Goal: Transaction & Acquisition: Subscribe to service/newsletter

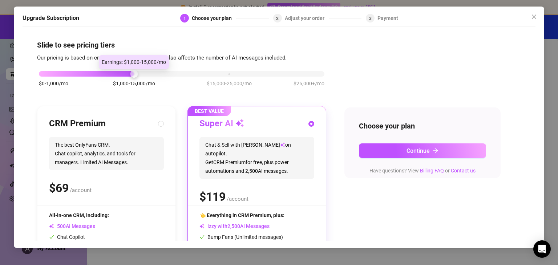
drag, startPoint x: 130, startPoint y: 76, endPoint x: 109, endPoint y: 74, distance: 21.5
click at [109, 74] on div at bounding box center [86, 73] width 95 height 5
drag, startPoint x: 109, startPoint y: 74, endPoint x: 67, endPoint y: 78, distance: 42.0
click at [67, 78] on div "$0-1,000/mo $1,000-15,000/mo $15,000-25,000/mo $25,000+/mo" at bounding box center [181, 82] width 289 height 41
drag, startPoint x: 54, startPoint y: 77, endPoint x: 130, endPoint y: 74, distance: 76.7
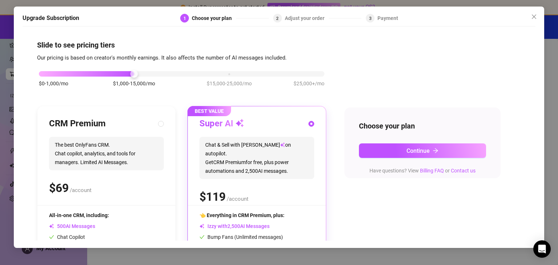
click at [130, 74] on div "$0-1,000/mo $1,000-15,000/mo $15,000-25,000/mo $25,000+/mo" at bounding box center [181, 82] width 289 height 41
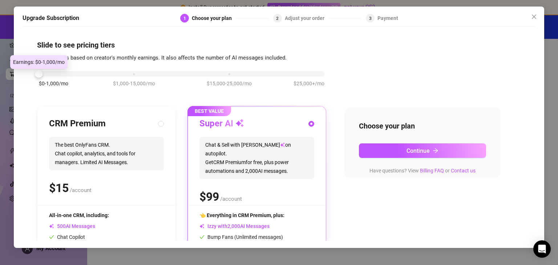
click at [43, 73] on div at bounding box center [181, 73] width 285 height 5
click at [152, 74] on div at bounding box center [181, 73] width 285 height 5
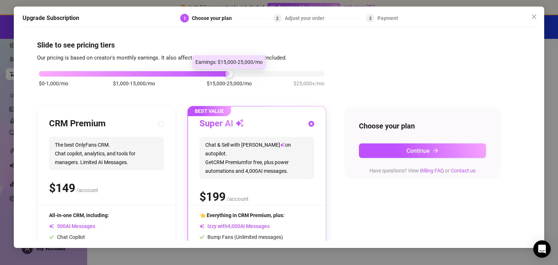
click at [213, 72] on div "$0-1,000/mo $1,000-15,000/mo $15,000-25,000/mo $25,000+/mo" at bounding box center [181, 72] width 285 height 4
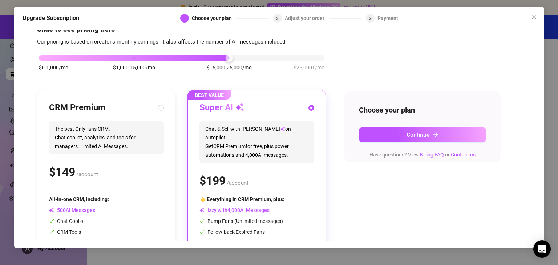
scroll to position [16, 0]
click at [296, 58] on div "$0-1,000/mo $1,000-15,000/mo $15,000-25,000/mo $25,000+/mo" at bounding box center [181, 56] width 285 height 4
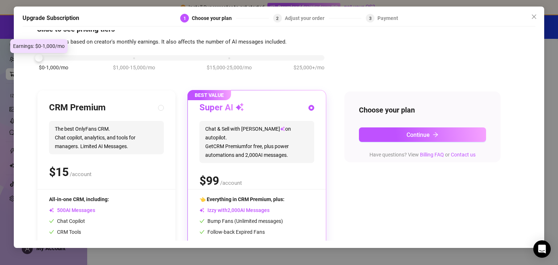
click at [45, 58] on div "$0-1,000/mo $1,000-15,000/mo $15,000-25,000/mo $25,000+/mo" at bounding box center [181, 56] width 285 height 4
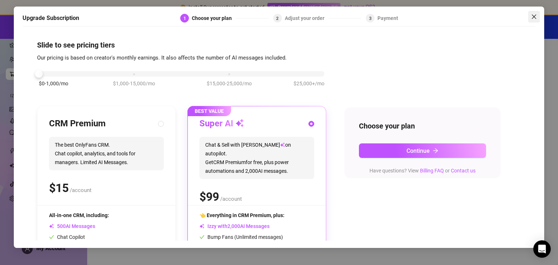
click at [536, 17] on icon "close" at bounding box center [534, 17] width 6 height 6
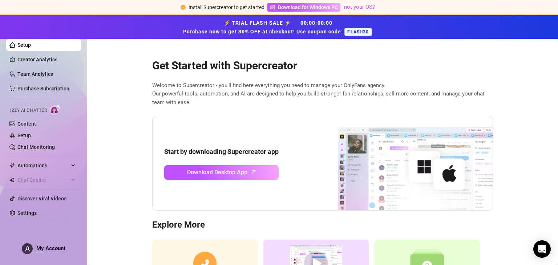
scroll to position [60, 0]
